Goal: Information Seeking & Learning: Learn about a topic

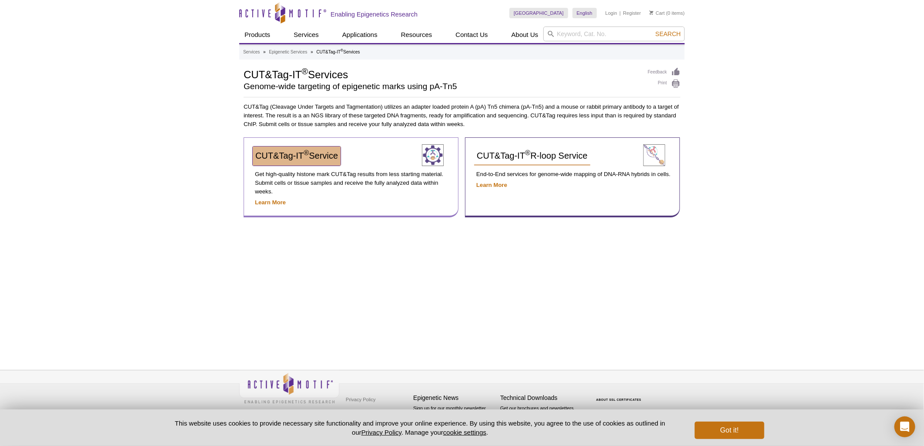
click at [272, 151] on span "CUT&Tag-IT ® Service" at bounding box center [296, 156] width 83 height 10
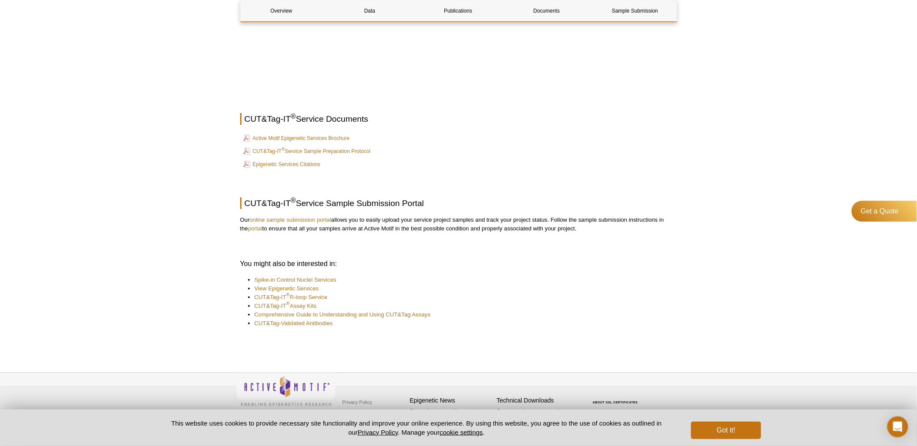
scroll to position [1082, 0]
